Goal: Task Accomplishment & Management: Manage account settings

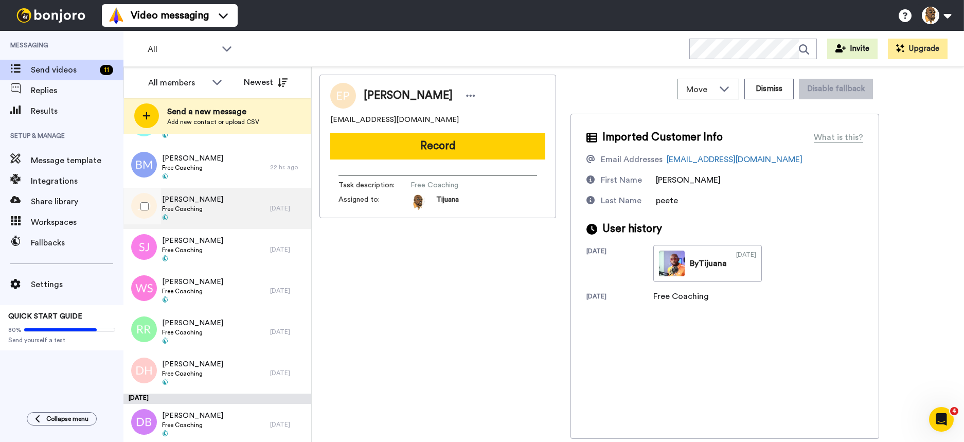
scroll to position [165, 0]
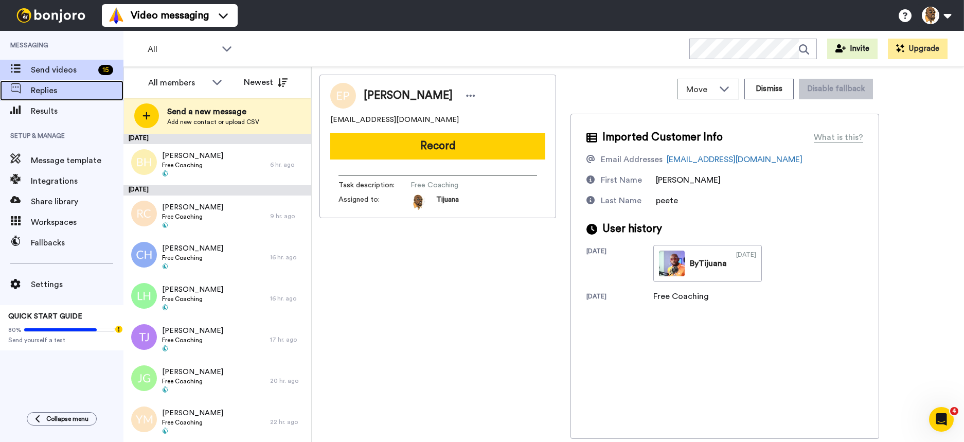
click at [69, 92] on span "Replies" at bounding box center [77, 90] width 93 height 12
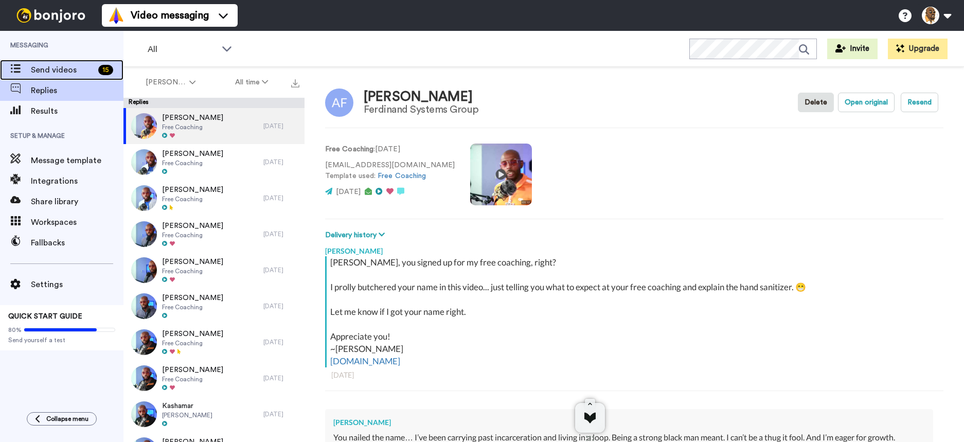
click at [67, 71] on span "Send videos" at bounding box center [62, 70] width 63 height 12
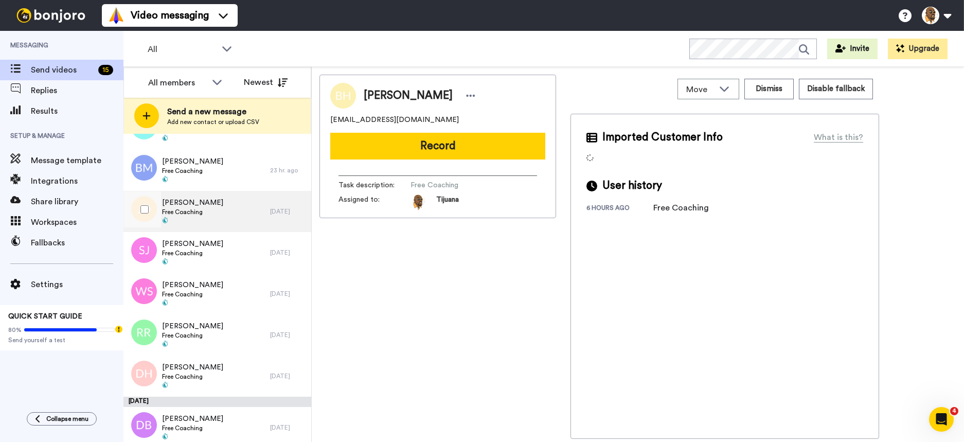
scroll to position [340, 0]
